Goal: Task Accomplishment & Management: Manage account settings

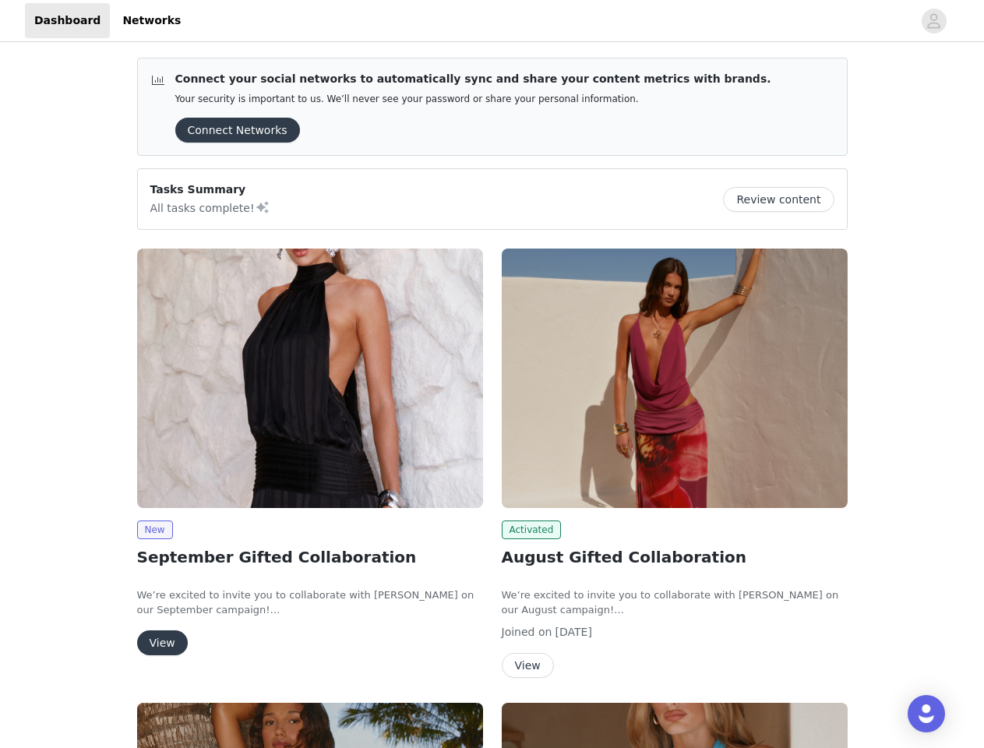
click at [493, 374] on div "Activated August Gifted Collaboration We’re excited to invite you to collaborat…" at bounding box center [675, 466] width 365 height 454
click at [492, 21] on div at bounding box center [551, 20] width 722 height 35
click at [934, 21] on icon "avatar" at bounding box center [934, 21] width 15 height 25
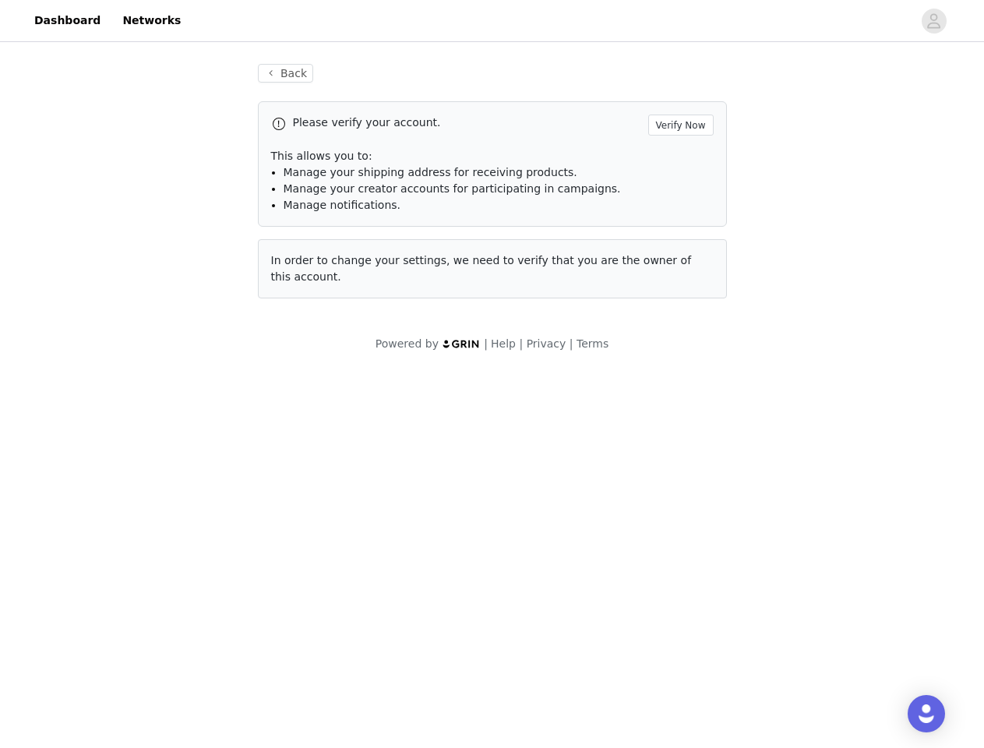
click at [310, 378] on body "Dashboard Networks Back Please verify your account. Verify Now This allows you …" at bounding box center [492, 374] width 984 height 748
click at [154, 530] on body "Dashboard Networks Back Please verify your account. Verify Now This allows you …" at bounding box center [492, 374] width 984 height 748
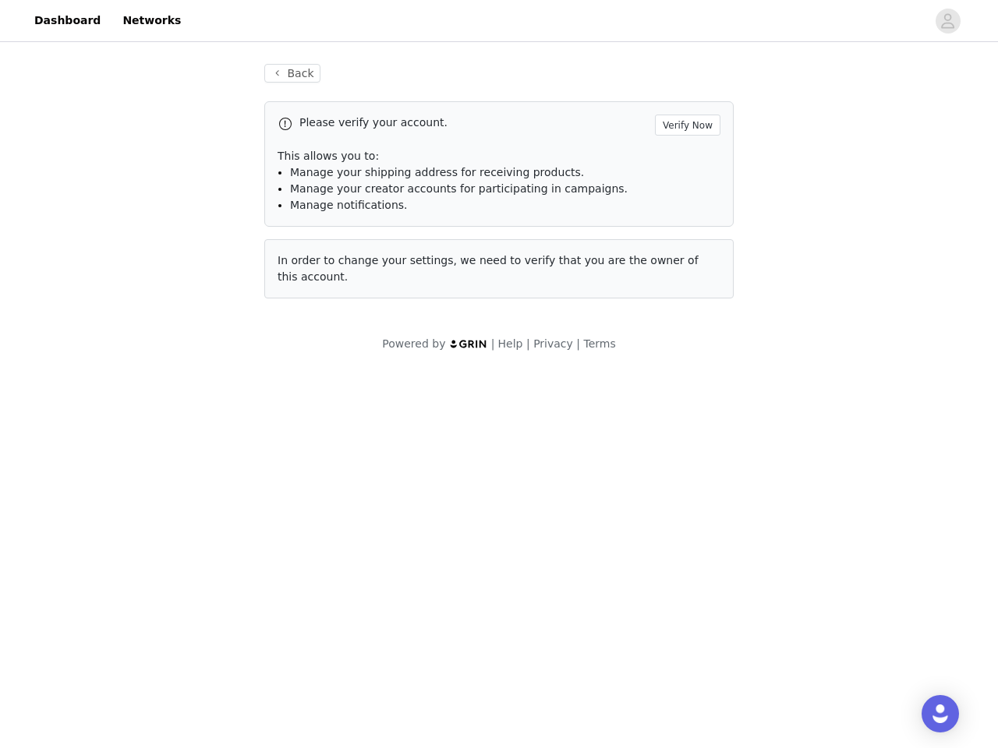
click at [161, 643] on body "Dashboard Networks Back Please verify your account. Verify Now This allows you …" at bounding box center [499, 374] width 998 height 748
click at [675, 378] on body "Dashboard Networks Back Please verify your account. Verify Now This allows you …" at bounding box center [499, 374] width 998 height 748
click at [529, 530] on body "Dashboard Networks Back Please verify your account. Verify Now This allows you …" at bounding box center [499, 374] width 998 height 748
